Goal: Complete application form

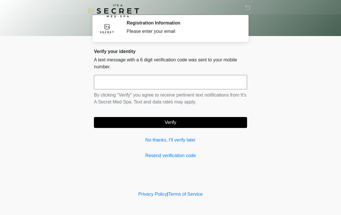
click at [125, 82] on input "text" at bounding box center [170, 82] width 153 height 14
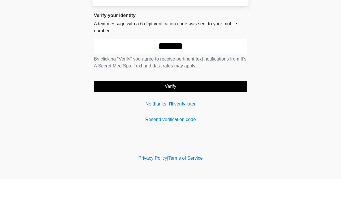
type input "******"
click at [154, 117] on button "Verify" at bounding box center [170, 122] width 153 height 11
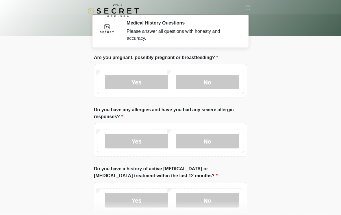
click at [193, 84] on label "No" at bounding box center [207, 82] width 63 height 14
click at [194, 142] on label "No" at bounding box center [207, 141] width 63 height 14
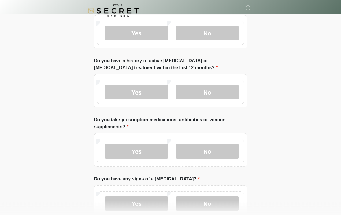
scroll to position [112, 0]
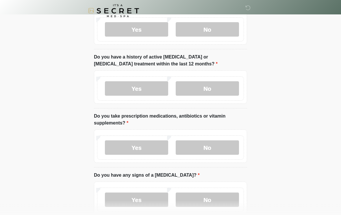
click at [193, 90] on label "No" at bounding box center [207, 89] width 63 height 14
click at [118, 153] on label "Yes" at bounding box center [136, 148] width 63 height 14
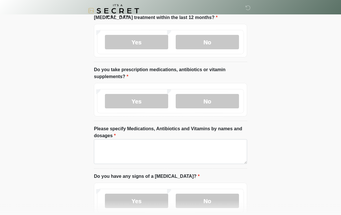
scroll to position [159, 0]
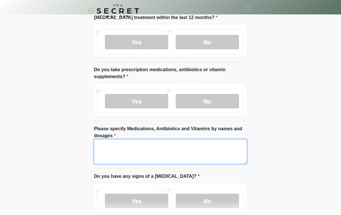
click at [112, 150] on textarea "Please specify Medications, Antibiotics and Vitamins by names and dosages" at bounding box center [170, 151] width 153 height 25
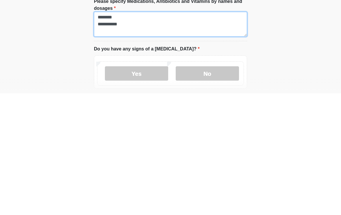
scroll to position [178, 0]
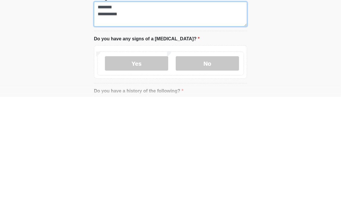
type textarea "**********"
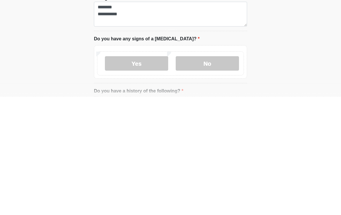
click at [190, 175] on label "No" at bounding box center [207, 182] width 63 height 14
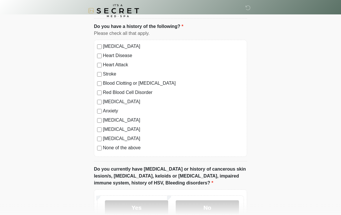
scroll to position [363, 0]
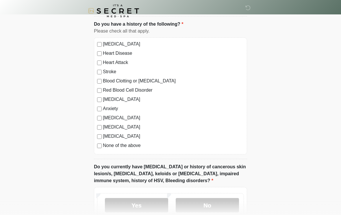
click at [97, 148] on div "None of the above" at bounding box center [170, 145] width 147 height 7
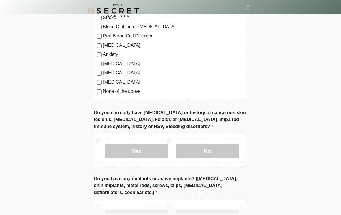
scroll to position [418, 0]
click at [188, 154] on label "No" at bounding box center [207, 151] width 63 height 14
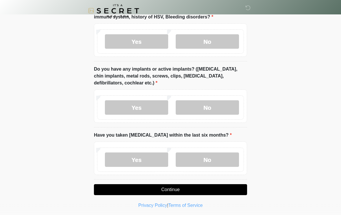
scroll to position [528, 0]
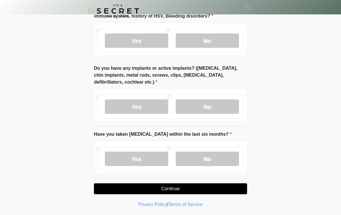
click at [133, 104] on label "Yes" at bounding box center [136, 107] width 63 height 14
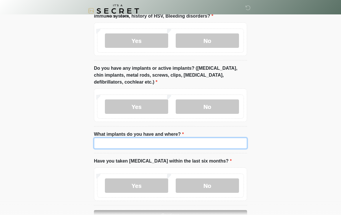
click at [102, 139] on input "What implants do you have and where?" at bounding box center [170, 143] width 153 height 11
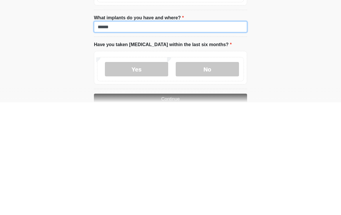
scroll to position [533, 0]
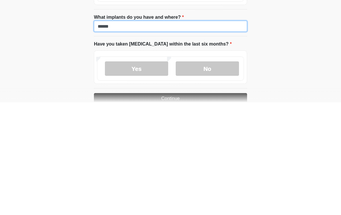
type input "******"
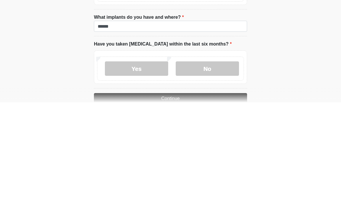
click at [195, 174] on label "No" at bounding box center [207, 181] width 63 height 14
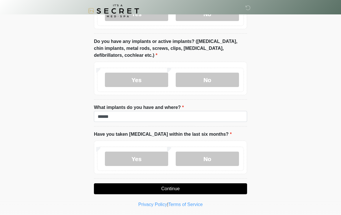
click at [159, 186] on button "Continue" at bounding box center [170, 189] width 153 height 11
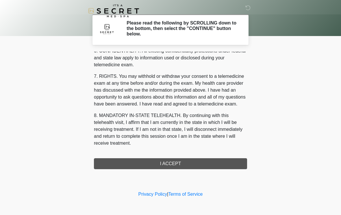
scroll to position [235, 0]
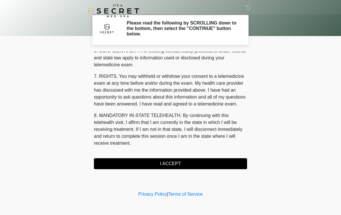
click at [161, 164] on button "I ACCEPT" at bounding box center [170, 164] width 153 height 11
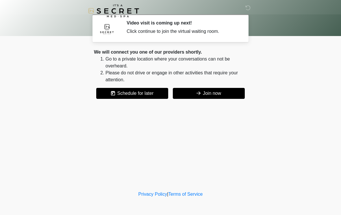
click at [187, 93] on button "Join now" at bounding box center [209, 93] width 72 height 11
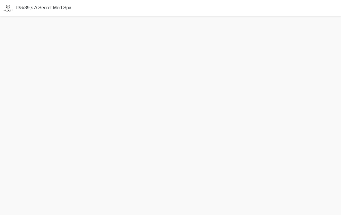
click at [147, 12] on div "It&#39;s A Secret Med Spa" at bounding box center [170, 8] width 341 height 16
